Goal: Find specific page/section: Find specific page/section

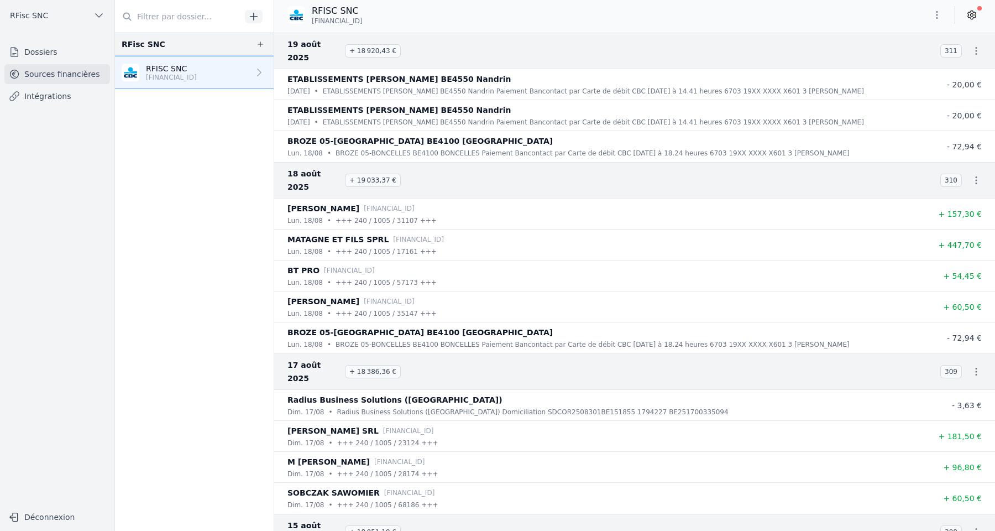
click at [36, 13] on span "RFisc SNC" at bounding box center [29, 15] width 38 height 11
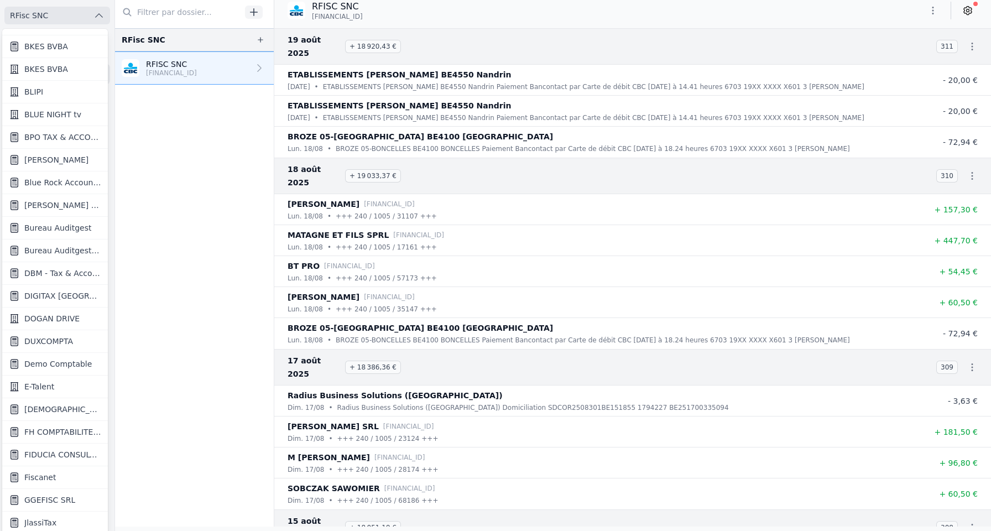
scroll to position [274, 0]
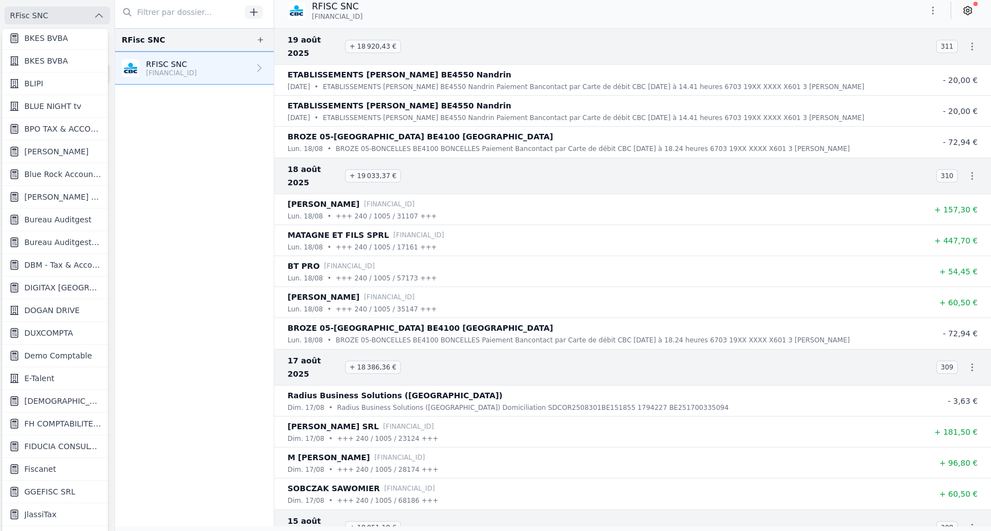
click at [56, 288] on span "DIGITAX [GEOGRAPHIC_DATA] SRL" at bounding box center [62, 287] width 77 height 11
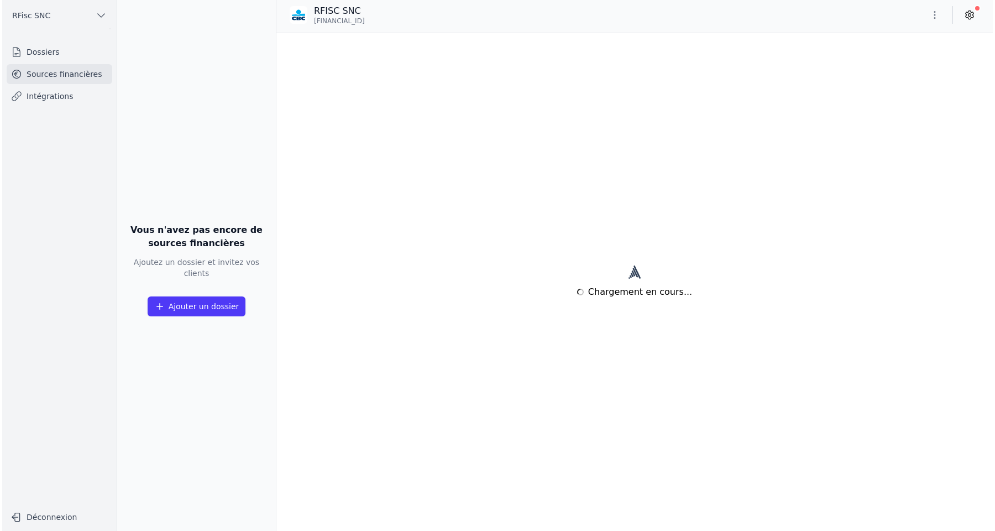
scroll to position [0, 0]
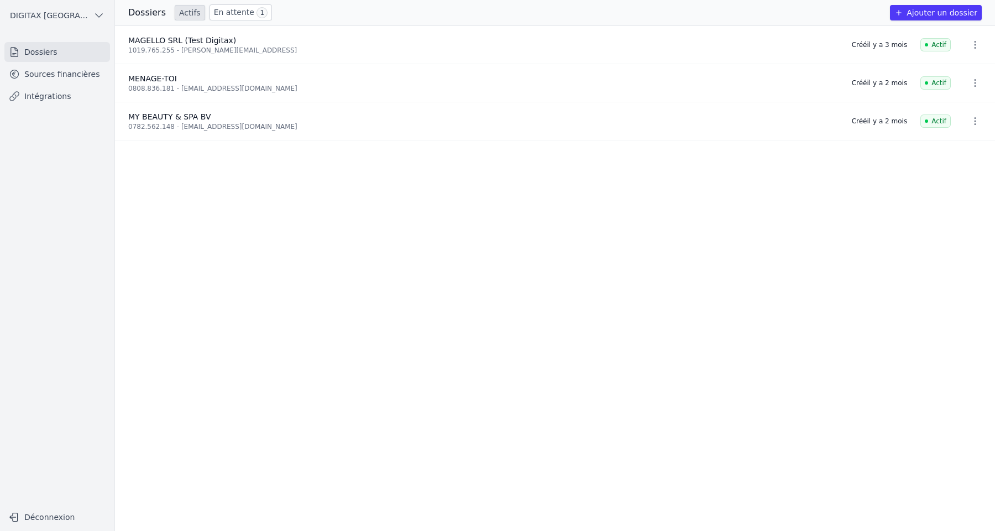
click at [81, 76] on link "Sources financières" at bounding box center [57, 74] width 106 height 20
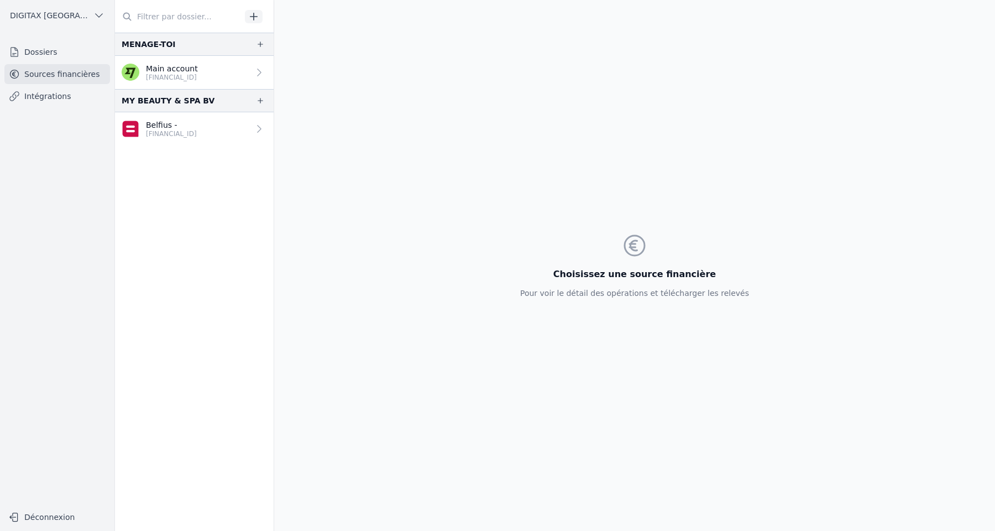
click at [184, 78] on p "[FINANCIAL_ID]" at bounding box center [172, 77] width 52 height 9
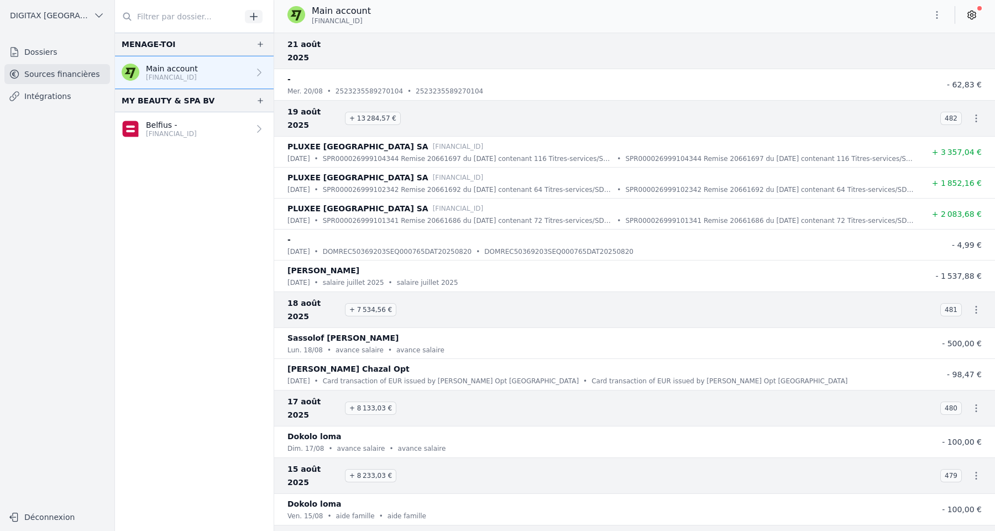
click at [971, 18] on icon at bounding box center [972, 15] width 8 height 8
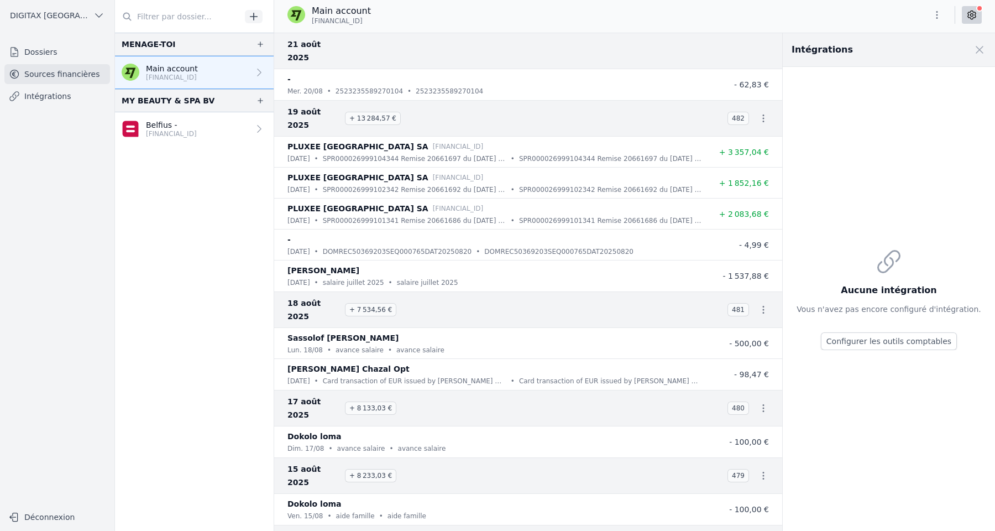
drag, startPoint x: 332, startPoint y: 330, endPoint x: 342, endPoint y: 330, distance: 10.0
click at [333, 362] on p "[PERSON_NAME] Chazal Opt" at bounding box center [349, 368] width 122 height 13
drag, startPoint x: 348, startPoint y: 330, endPoint x: 293, endPoint y: 332, distance: 55.3
click at [294, 362] on p "[PERSON_NAME] Chazal Opt" at bounding box center [349, 368] width 122 height 13
drag, startPoint x: 285, startPoint y: 331, endPoint x: 362, endPoint y: 331, distance: 76.9
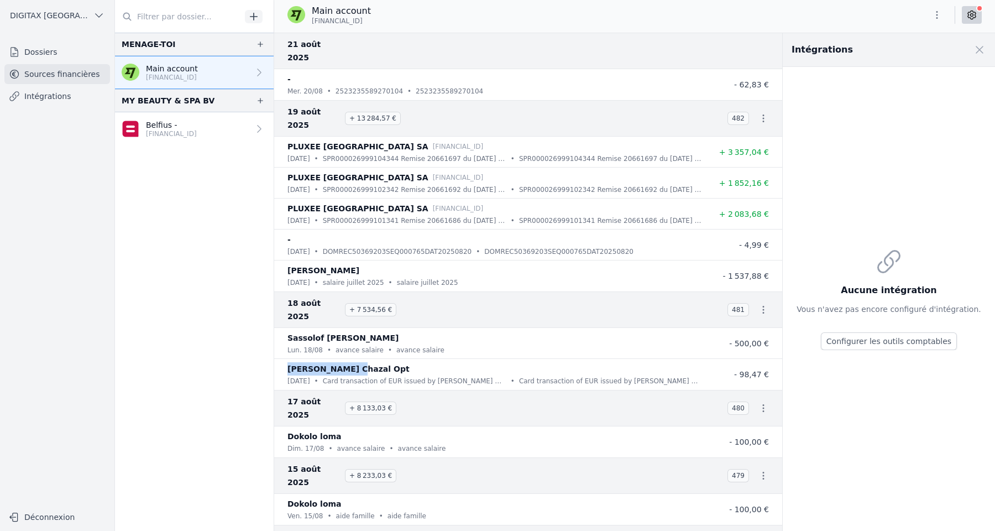
click at [362, 359] on li "[PERSON_NAME] Chazal Opt [DATE] • Card transaction of EUR issued by [PERSON_NAM…" at bounding box center [528, 374] width 508 height 31
copy p "[PERSON_NAME] Chazal Opt"
